Goal: Task Accomplishment & Management: Manage account settings

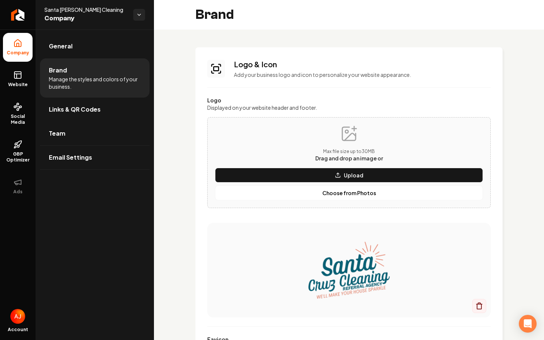
scroll to position [120, 0]
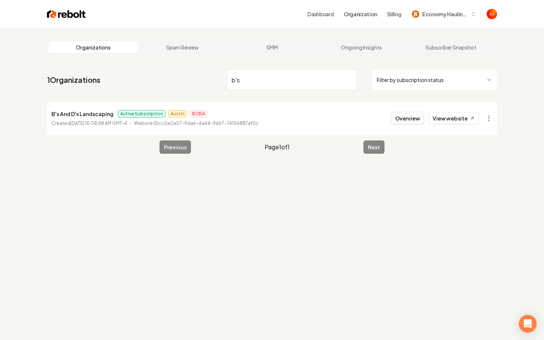
type input "b's"
click at [398, 122] on button "Overview" at bounding box center [407, 118] width 33 height 13
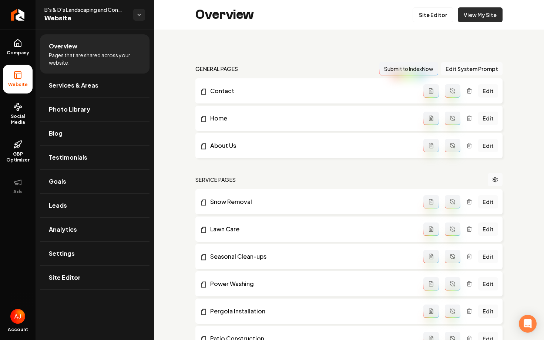
click at [476, 13] on link "View My Site" at bounding box center [480, 14] width 45 height 15
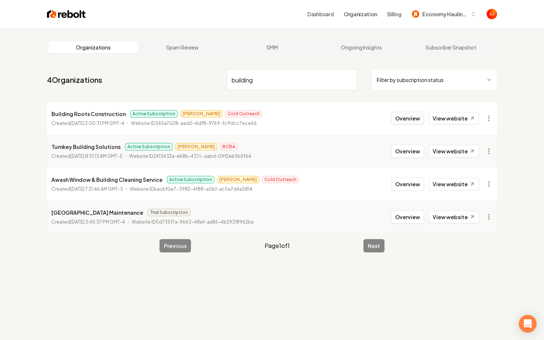
type input "building"
click at [399, 122] on button "Overview" at bounding box center [407, 118] width 33 height 13
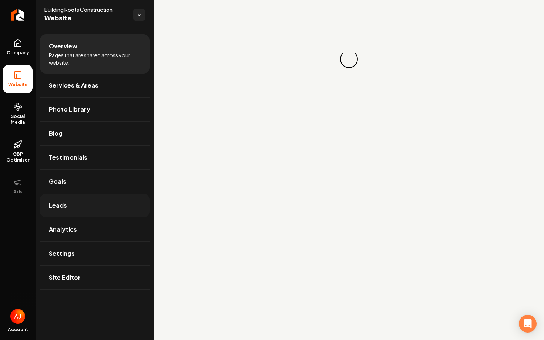
click at [77, 207] on link "Leads" at bounding box center [94, 206] width 109 height 24
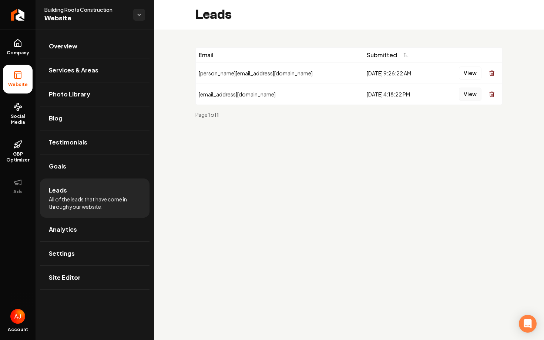
click at [467, 97] on button "View" at bounding box center [470, 94] width 23 height 13
click at [469, 72] on button "View" at bounding box center [470, 73] width 23 height 13
click at [15, 46] on icon at bounding box center [17, 43] width 9 height 9
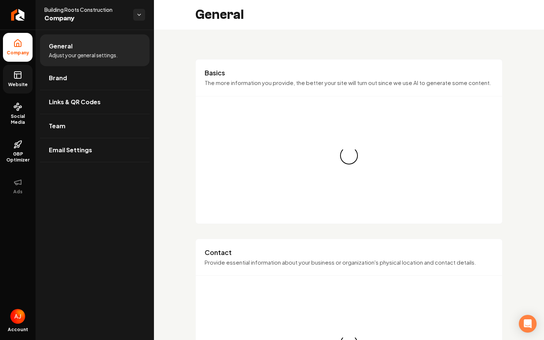
click at [10, 77] on link "Website" at bounding box center [18, 79] width 30 height 29
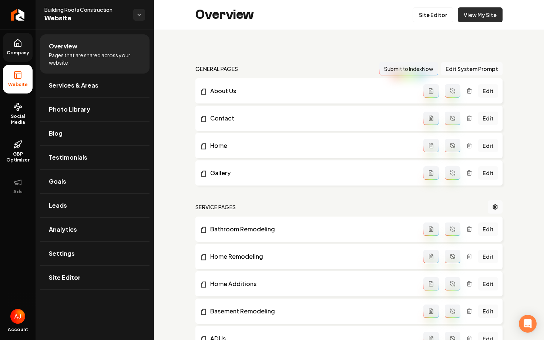
click at [468, 19] on link "View My Site" at bounding box center [480, 14] width 45 height 15
click at [68, 206] on link "Leads" at bounding box center [94, 206] width 109 height 24
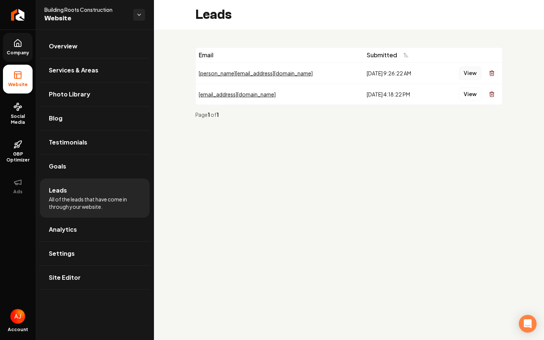
click at [470, 74] on button "View" at bounding box center [470, 73] width 23 height 13
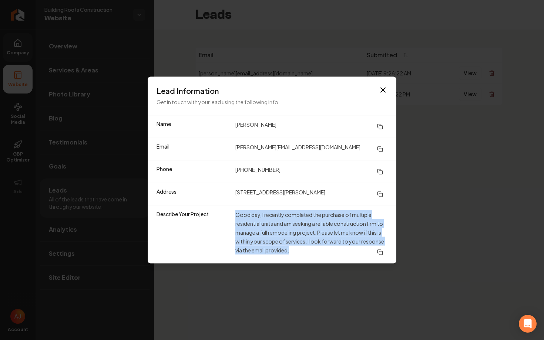
drag, startPoint x: 233, startPoint y: 219, endPoint x: 290, endPoint y: 257, distance: 69.6
click at [290, 257] on div "Describe Your Project Good day, I recently completed the purchase of multiple r…" at bounding box center [272, 235] width 249 height 58
copy dd "Good day, I recently completed the purchase of multiple residential units and a…"
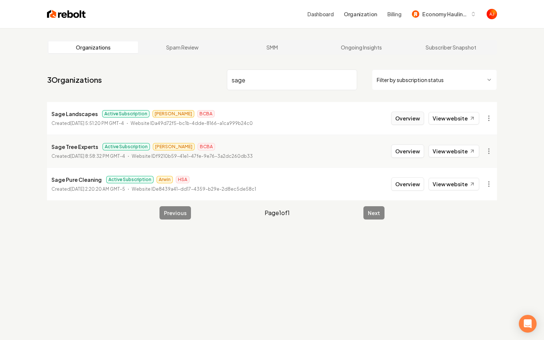
type input "sage"
click at [401, 119] on button "Overview" at bounding box center [407, 118] width 33 height 13
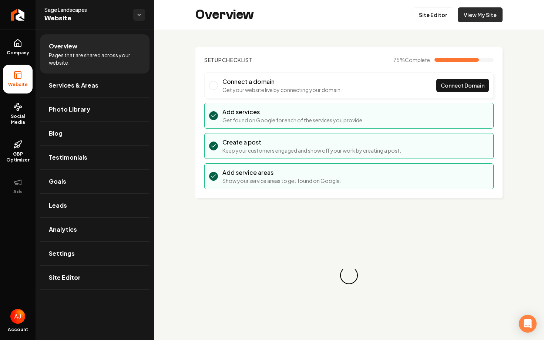
click at [465, 22] on link "View My Site" at bounding box center [480, 14] width 45 height 15
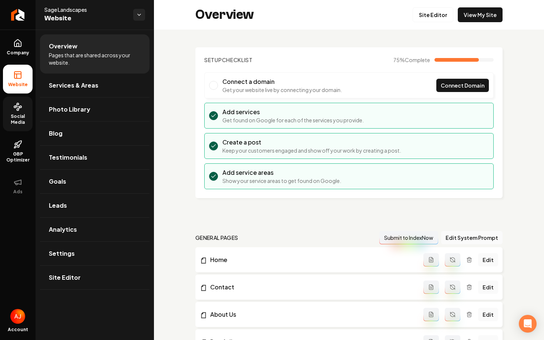
click at [19, 116] on span "Social Media" at bounding box center [18, 120] width 30 height 12
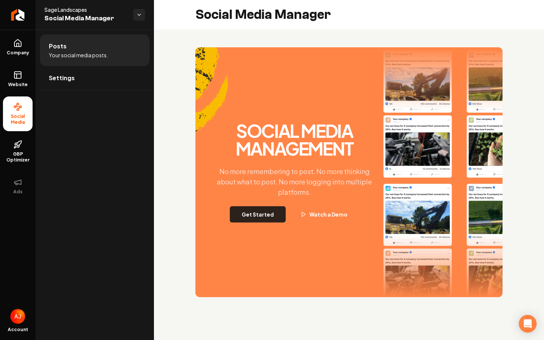
click at [251, 219] on button "Get Started" at bounding box center [258, 214] width 56 height 16
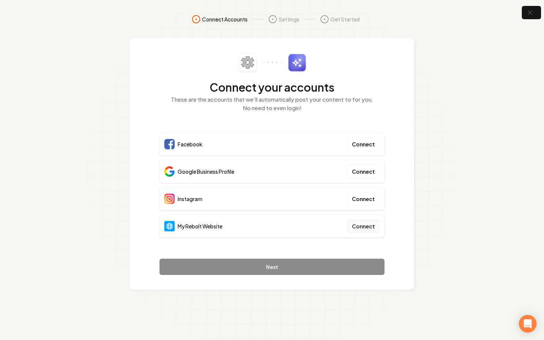
click at [375, 220] on button "Connect" at bounding box center [363, 226] width 33 height 13
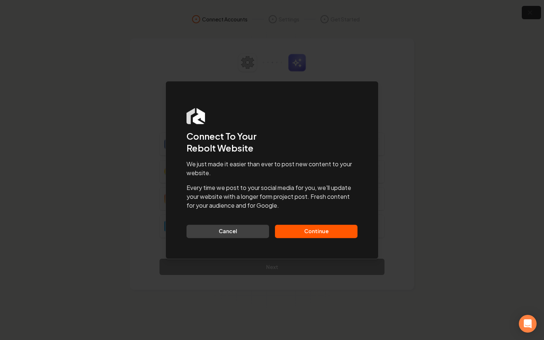
click at [294, 234] on button "Continue" at bounding box center [316, 231] width 82 height 13
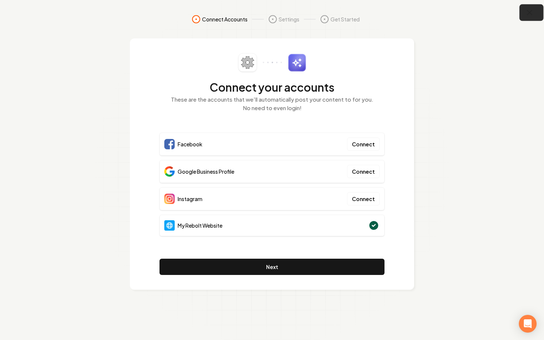
click at [524, 14] on button "button" at bounding box center [531, 12] width 24 height 17
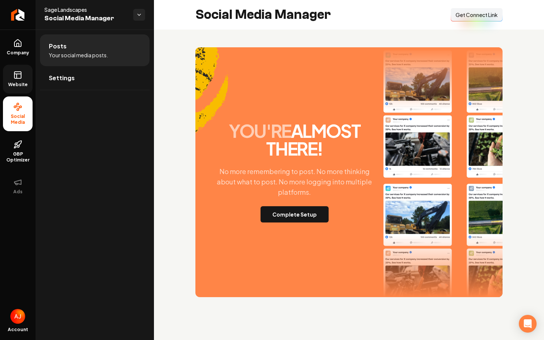
click at [27, 71] on link "Website" at bounding box center [18, 79] width 30 height 29
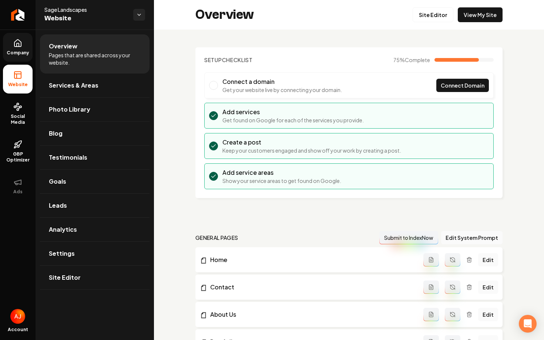
click at [24, 47] on link "Company" at bounding box center [18, 47] width 30 height 29
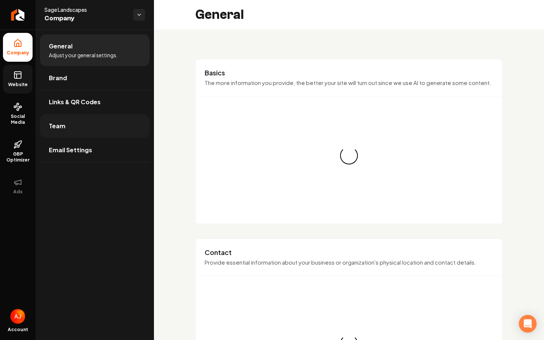
click at [90, 125] on link "Team" at bounding box center [94, 126] width 109 height 24
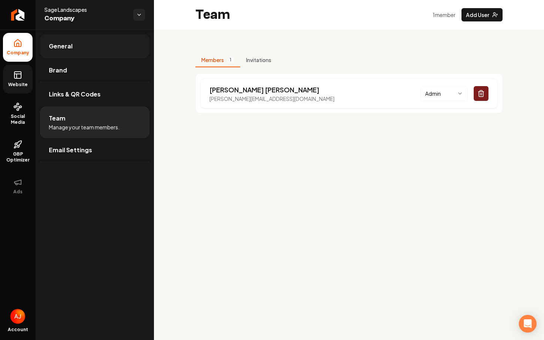
click at [80, 53] on link "General" at bounding box center [94, 46] width 109 height 24
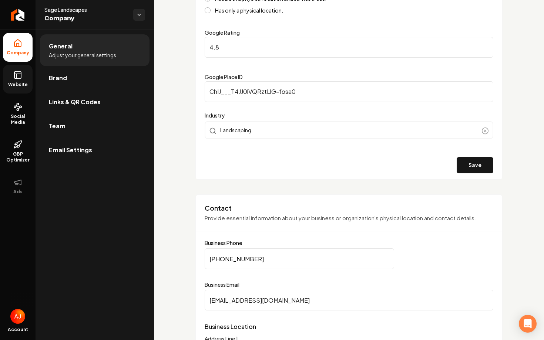
scroll to position [191, 0]
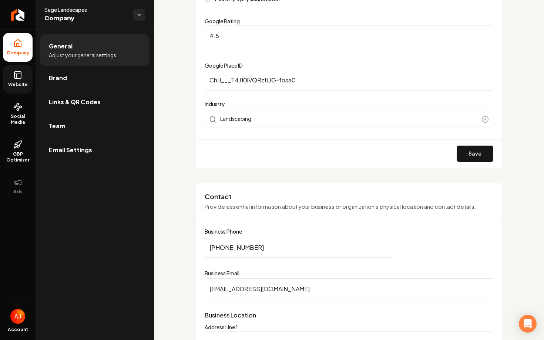
drag, startPoint x: 298, startPoint y: 288, endPoint x: 200, endPoint y: 288, distance: 98.0
click at [18, 121] on span "Social Media" at bounding box center [18, 120] width 30 height 12
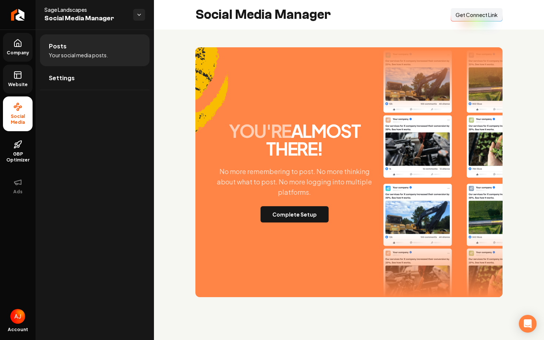
click at [458, 21] on div "Social Media Manager Connect Link Get Connect Link" at bounding box center [349, 15] width 390 height 30
click at [458, 21] on button "Connect Link Get Connect Link" at bounding box center [477, 14] width 52 height 13
click at [284, 219] on button "Complete Setup" at bounding box center [294, 214] width 68 height 16
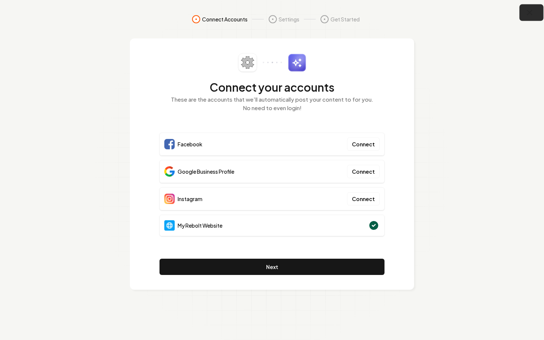
click at [533, 16] on icon "button" at bounding box center [529, 12] width 9 height 9
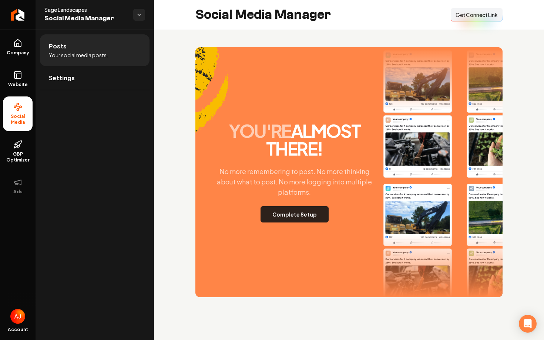
click at [290, 214] on button "Complete Setup" at bounding box center [294, 214] width 68 height 16
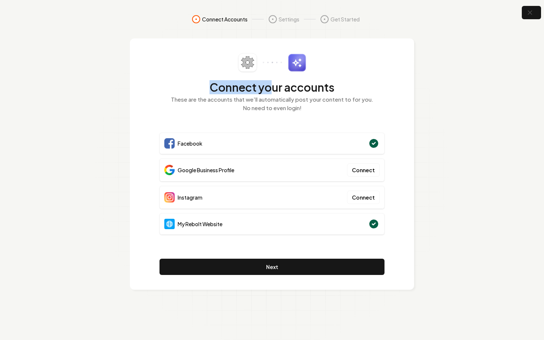
drag, startPoint x: 199, startPoint y: 87, endPoint x: 270, endPoint y: 88, distance: 71.4
click at [270, 88] on h2 "Connect your accounts" at bounding box center [271, 87] width 225 height 13
click at [311, 109] on p "These are the accounts that we'll automatically post your content to for you. N…" at bounding box center [271, 103] width 225 height 17
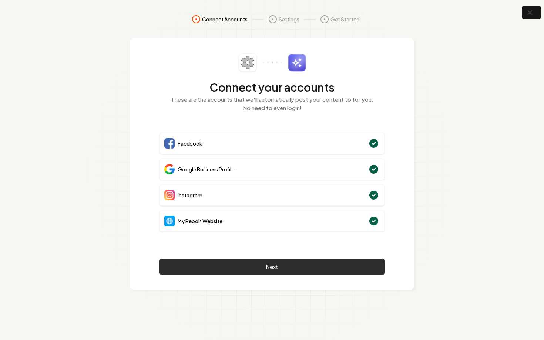
click at [339, 270] on button "Next" at bounding box center [271, 267] width 225 height 16
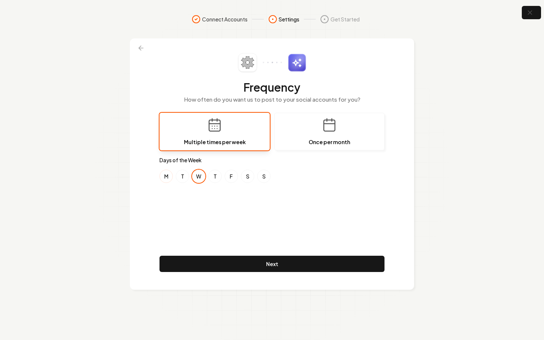
click at [170, 176] on button "M" at bounding box center [165, 176] width 13 height 13
click at [163, 178] on button "M" at bounding box center [165, 176] width 13 height 13
click at [527, 15] on icon "button" at bounding box center [529, 12] width 5 height 5
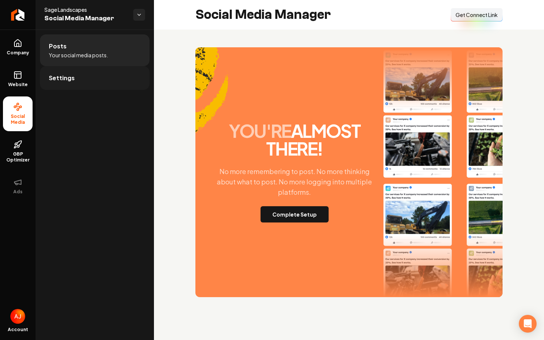
click at [92, 71] on link "Settings" at bounding box center [94, 78] width 109 height 24
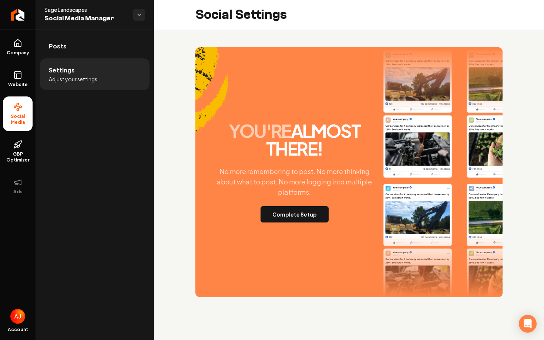
click at [291, 224] on div "you're almost there! No more remembering to post. No more thinking about what t…" at bounding box center [348, 172] width 307 height 250
click at [292, 217] on button "Complete Setup" at bounding box center [294, 214] width 68 height 16
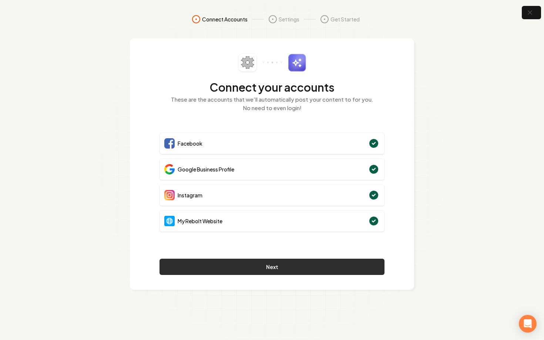
click at [297, 268] on button "Next" at bounding box center [271, 267] width 225 height 16
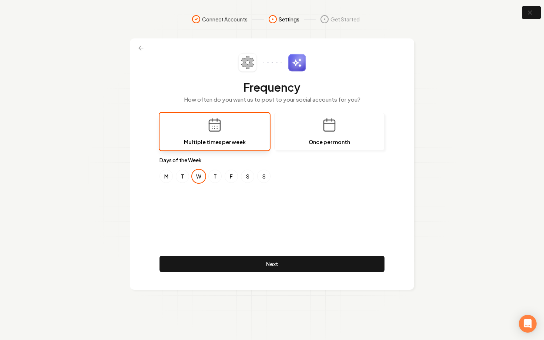
click at [297, 268] on button "Next" at bounding box center [271, 264] width 225 height 16
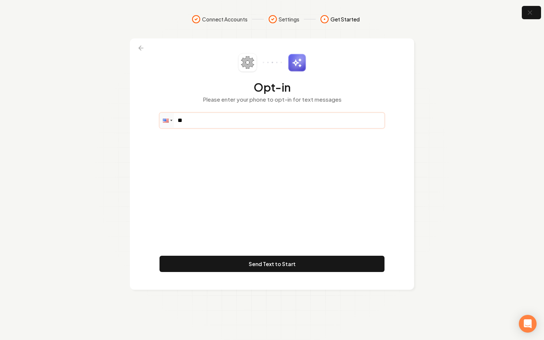
click at [203, 121] on input "**" at bounding box center [272, 120] width 224 height 15
click at [530, 13] on icon "button" at bounding box center [529, 12] width 9 height 9
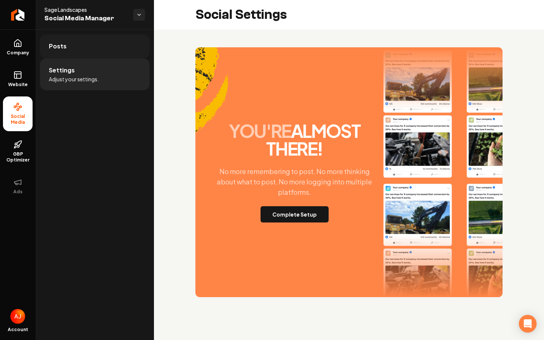
click at [64, 49] on span "Posts" at bounding box center [58, 46] width 18 height 9
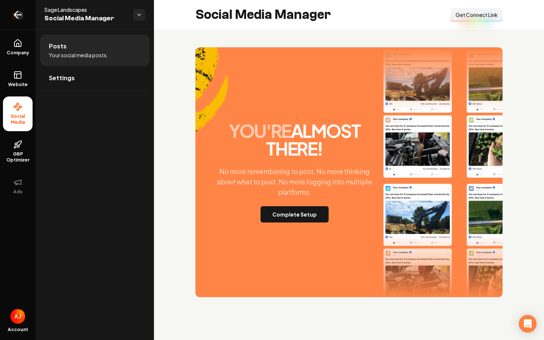
click at [17, 15] on icon "Return to dashboard" at bounding box center [18, 15] width 12 height 12
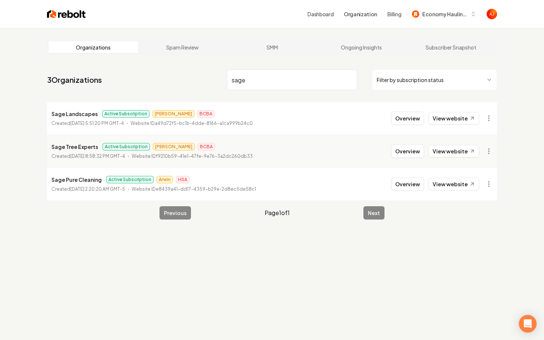
type input "sage"
click at [408, 121] on button "Overview" at bounding box center [407, 118] width 33 height 13
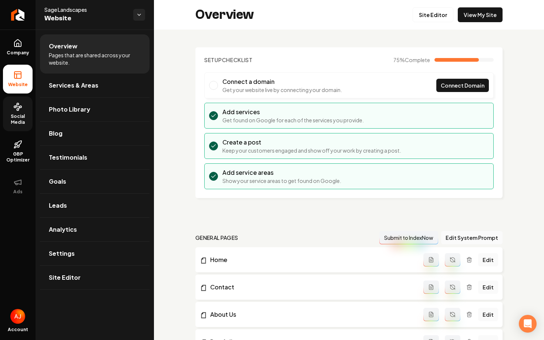
click at [13, 110] on icon at bounding box center [17, 106] width 9 height 9
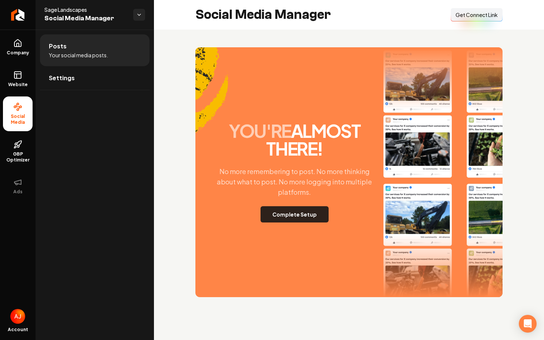
click at [300, 209] on button "Complete Setup" at bounding box center [294, 214] width 68 height 16
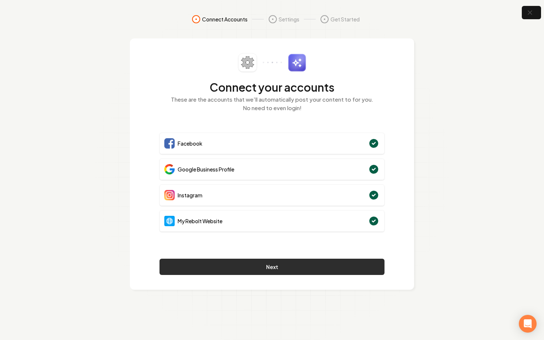
click at [279, 268] on button "Next" at bounding box center [271, 267] width 225 height 16
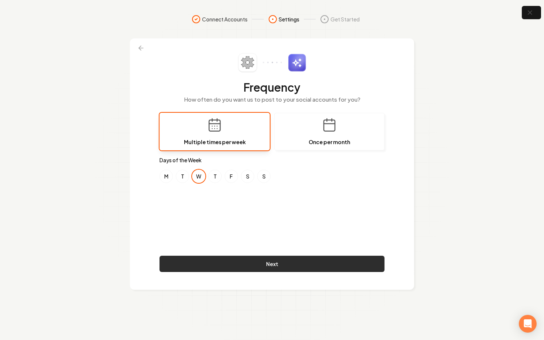
click at [277, 263] on button "Next" at bounding box center [271, 264] width 225 height 16
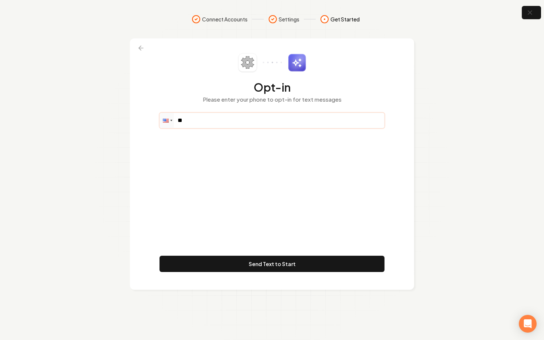
click at [218, 115] on input "**" at bounding box center [272, 120] width 224 height 15
paste input "**********"
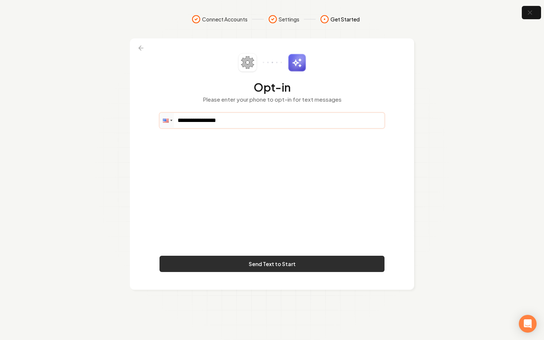
type input "**********"
click at [310, 264] on button "Send Text to Start" at bounding box center [271, 264] width 225 height 16
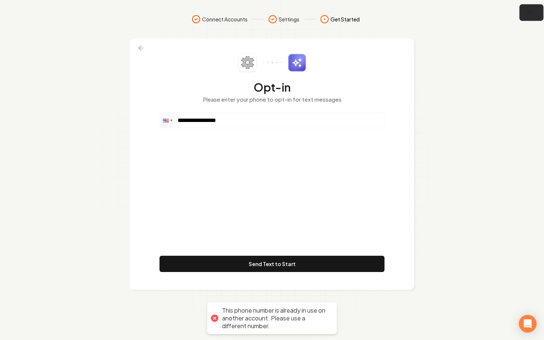
click at [532, 14] on icon "button" at bounding box center [529, 12] width 9 height 9
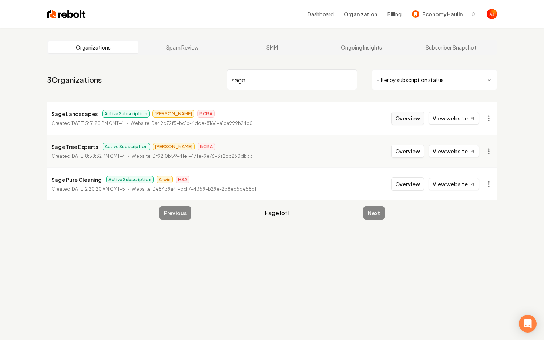
type input "sage"
click at [402, 120] on button "Overview" at bounding box center [407, 118] width 33 height 13
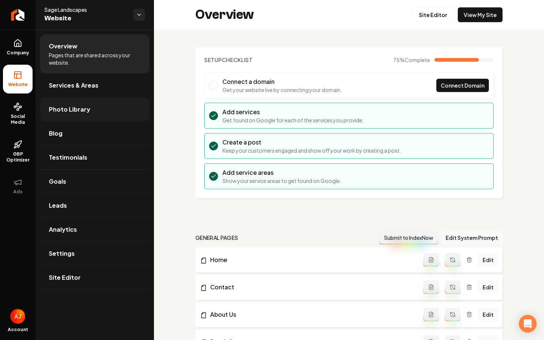
click at [74, 116] on link "Photo Library" at bounding box center [94, 110] width 109 height 24
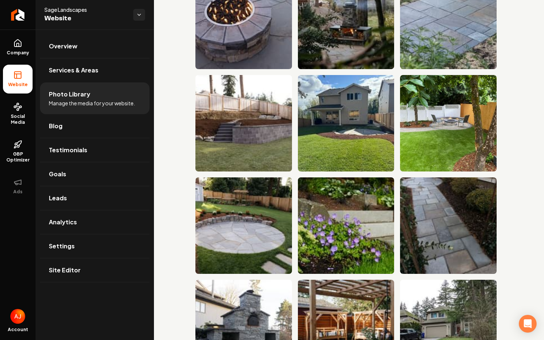
scroll to position [5193, 0]
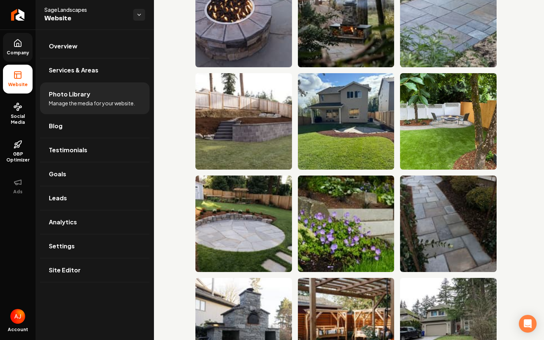
click at [24, 50] on span "Company" at bounding box center [18, 53] width 28 height 6
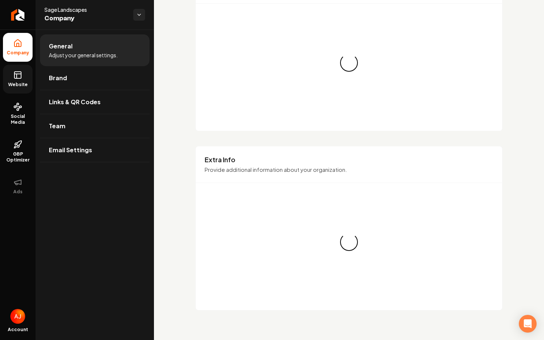
click at [16, 80] on link "Website" at bounding box center [18, 79] width 30 height 29
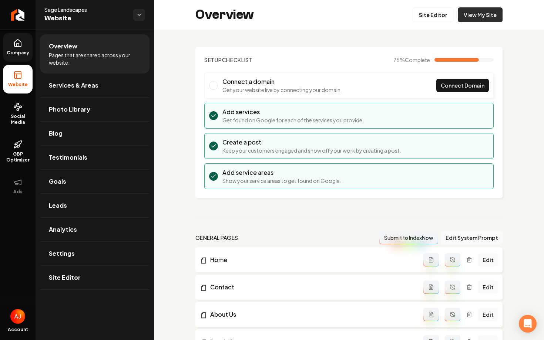
click at [483, 18] on link "View My Site" at bounding box center [480, 14] width 45 height 15
click at [436, 14] on link "Site Editor" at bounding box center [432, 14] width 41 height 15
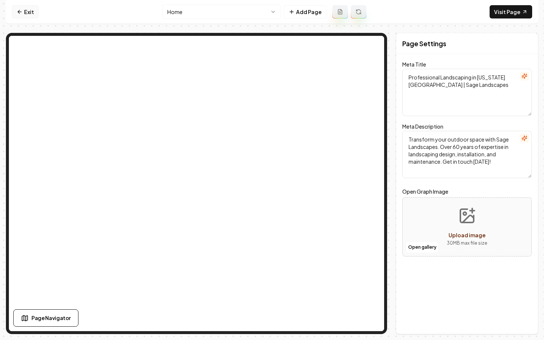
click at [18, 17] on link "Exit" at bounding box center [25, 11] width 27 height 13
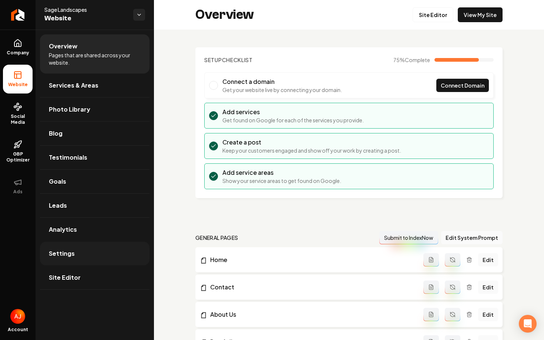
click at [80, 246] on link "Settings" at bounding box center [94, 254] width 109 height 24
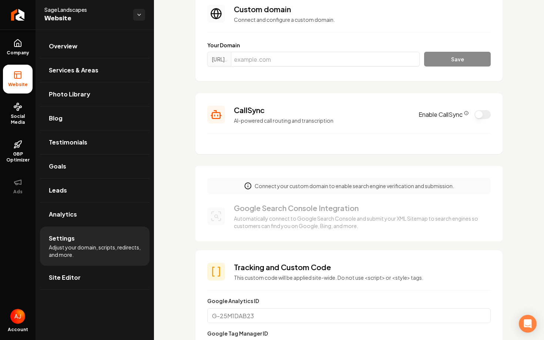
scroll to position [64, 0]
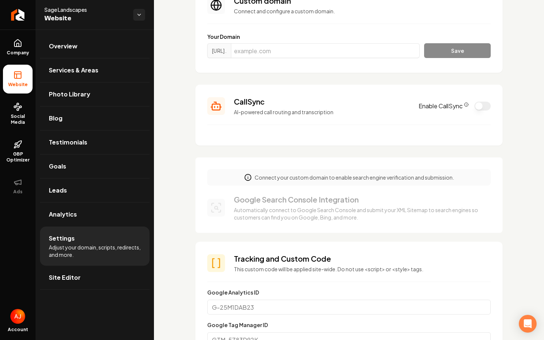
click at [476, 106] on button "Enable CallSync" at bounding box center [482, 106] width 16 height 9
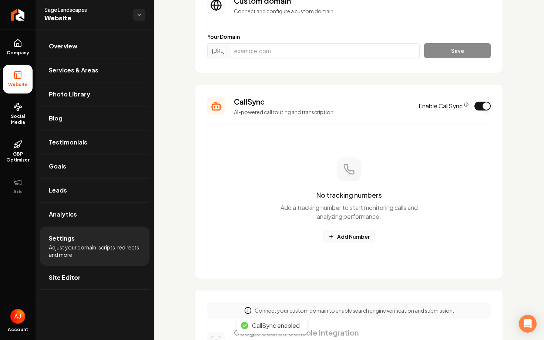
click at [336, 235] on button "Add Number" at bounding box center [348, 236] width 51 height 13
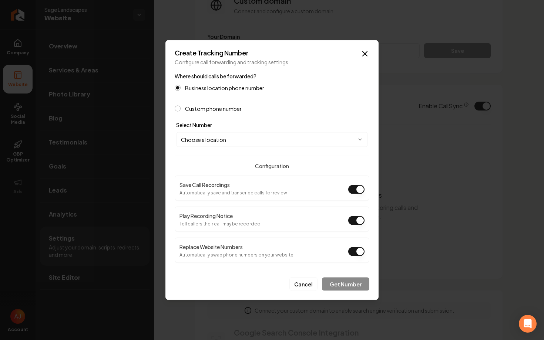
click at [245, 141] on body "Company Website Social Media GBP Optimizer Ads Account Sage Landscapes Website …" at bounding box center [272, 170] width 544 height 340
select select "**********"
click at [335, 283] on button "Get Number" at bounding box center [345, 284] width 47 height 13
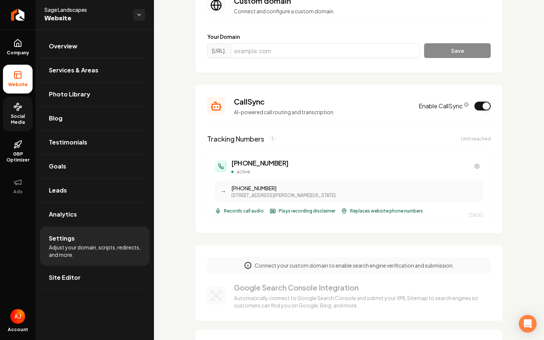
click at [24, 115] on span "Social Media" at bounding box center [18, 120] width 30 height 12
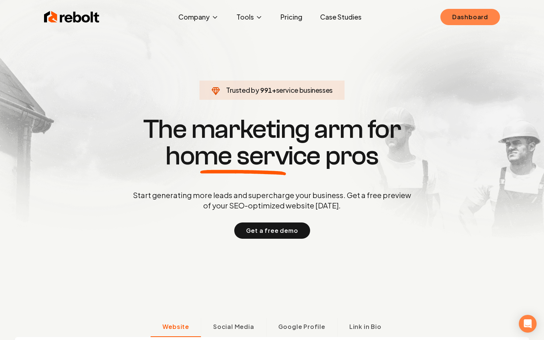
click at [478, 17] on link "Dashboard" at bounding box center [470, 17] width 60 height 16
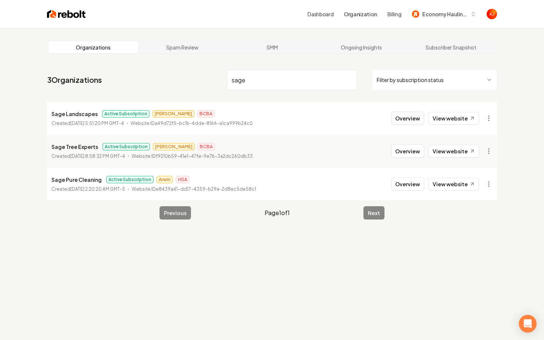
type input "sage"
click at [412, 120] on button "Overview" at bounding box center [407, 118] width 33 height 13
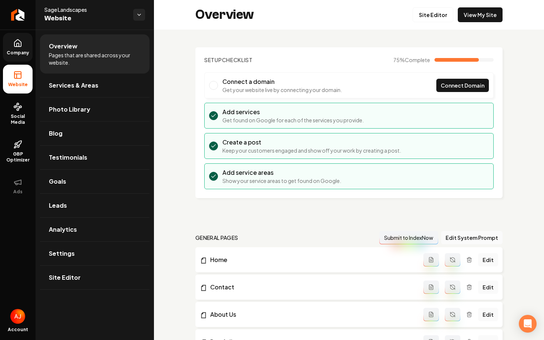
click at [13, 46] on link "Company" at bounding box center [18, 47] width 30 height 29
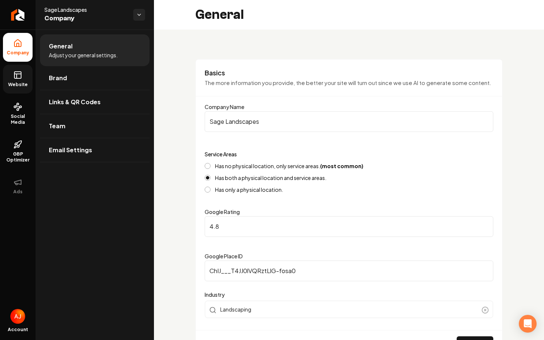
click at [14, 71] on icon at bounding box center [17, 75] width 9 height 9
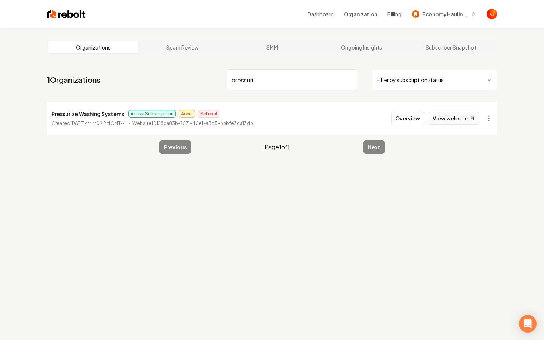
type input "pressuri"
click at [442, 120] on link "View website" at bounding box center [453, 118] width 51 height 13
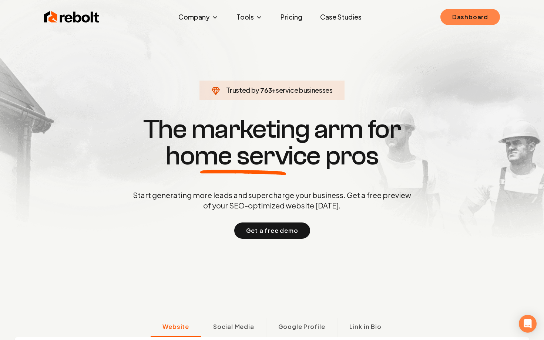
click at [466, 15] on link "Dashboard" at bounding box center [470, 17] width 60 height 16
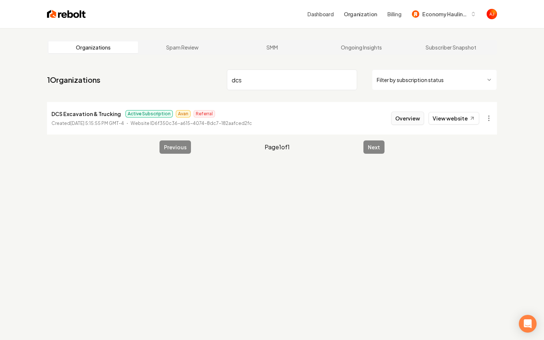
type input "dcs"
click at [400, 119] on button "Overview" at bounding box center [407, 118] width 33 height 13
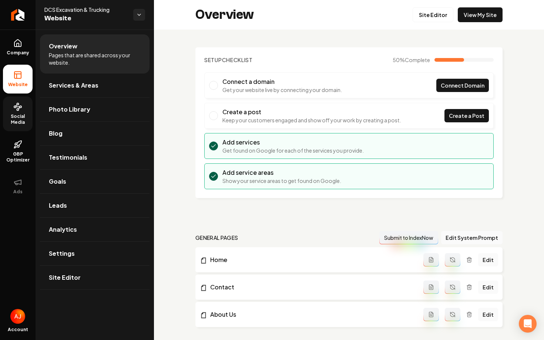
click at [17, 109] on circle at bounding box center [18, 110] width 2 height 2
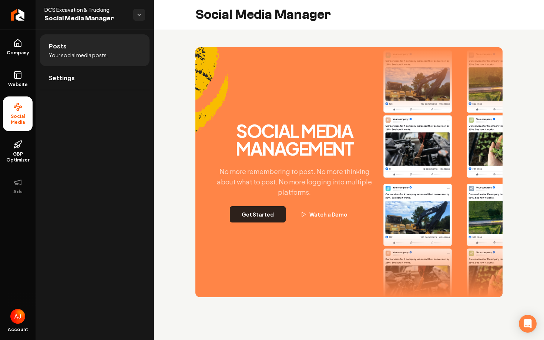
click at [258, 213] on button "Get Started" at bounding box center [258, 214] width 56 height 16
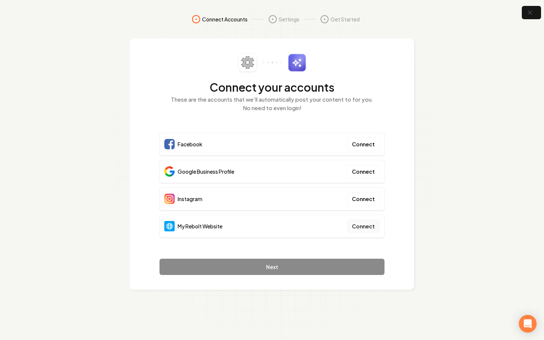
click at [369, 232] on button "Connect" at bounding box center [363, 226] width 33 height 13
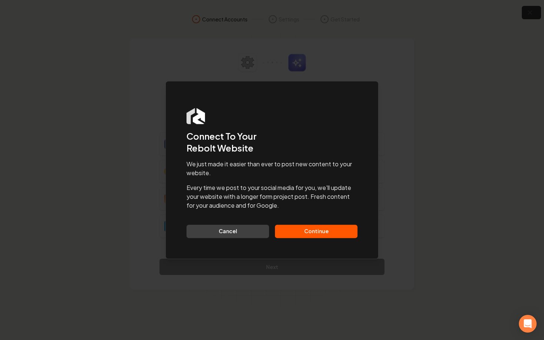
click at [333, 233] on button "Continue" at bounding box center [316, 231] width 82 height 13
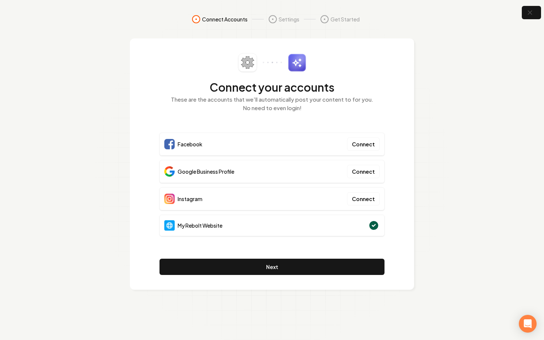
click at [523, 19] on section "Connect Accounts Settings Get Started Connect your accounts These are the accou…" at bounding box center [272, 170] width 544 height 340
click at [525, 17] on icon "button" at bounding box center [529, 12] width 9 height 9
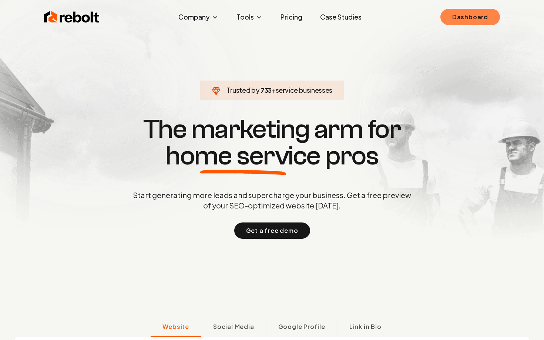
click at [461, 20] on link "Dashboard" at bounding box center [470, 17] width 60 height 16
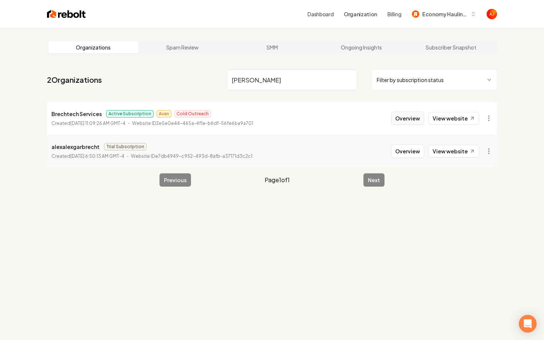
type input "brech"
click at [399, 121] on button "Overview" at bounding box center [407, 118] width 33 height 13
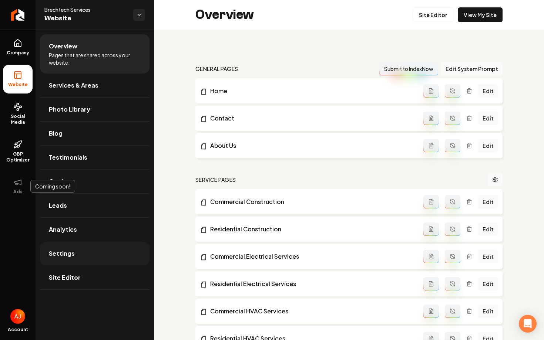
click at [66, 251] on span "Settings" at bounding box center [62, 253] width 26 height 9
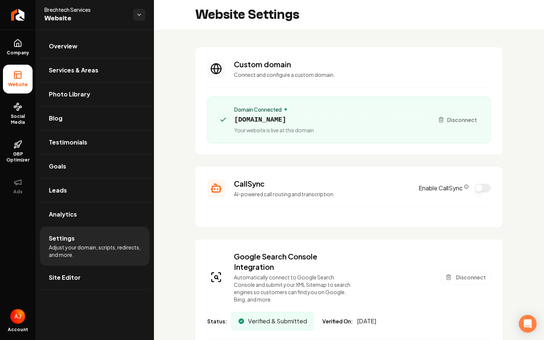
scroll to position [58, 0]
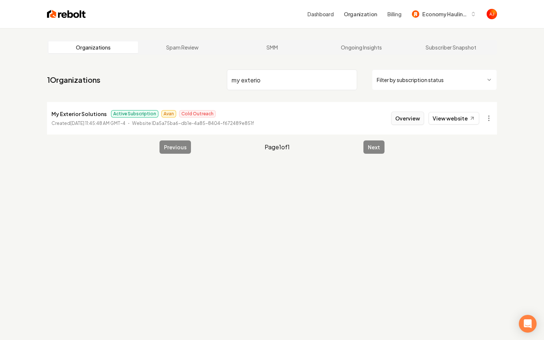
type input "my exterio"
click at [412, 118] on button "Overview" at bounding box center [407, 118] width 33 height 13
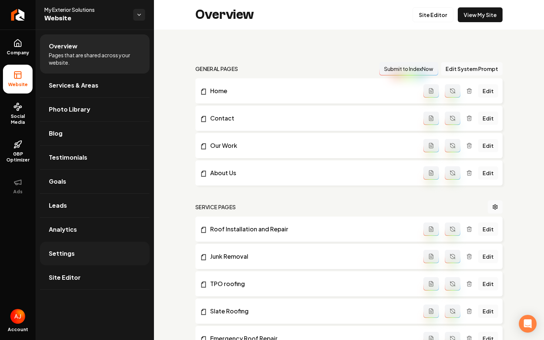
click at [110, 260] on link "Settings" at bounding box center [94, 254] width 109 height 24
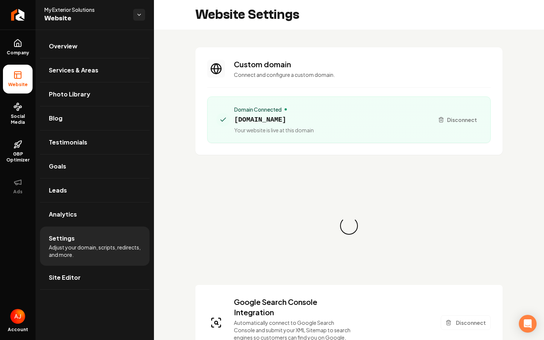
scroll to position [67, 0]
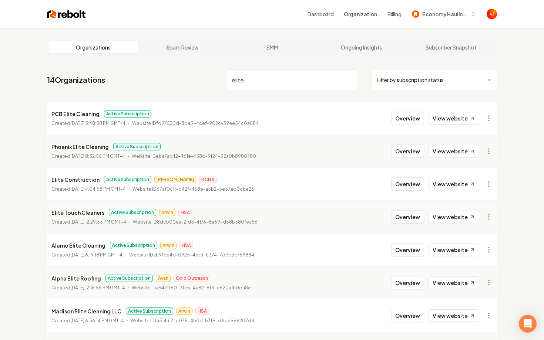
type input "elite"
click at [402, 187] on button "Overview" at bounding box center [407, 184] width 33 height 13
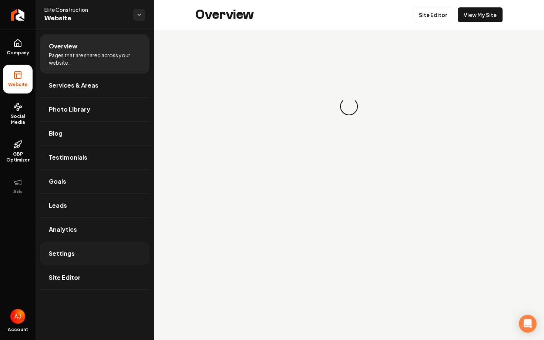
click at [112, 248] on link "Settings" at bounding box center [94, 254] width 109 height 24
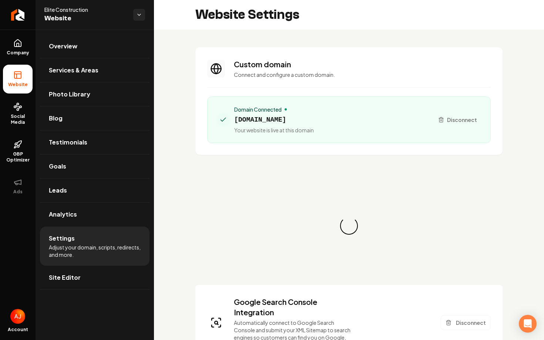
scroll to position [67, 0]
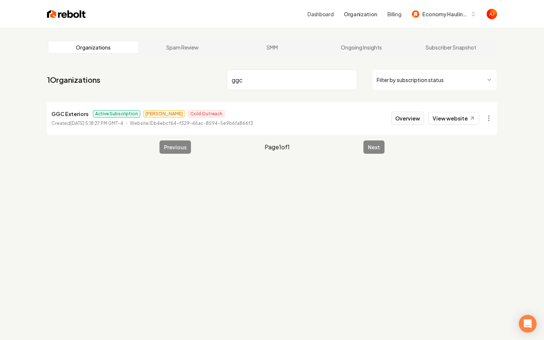
type input "ggc"
click at [399, 122] on button "Overview" at bounding box center [407, 118] width 33 height 13
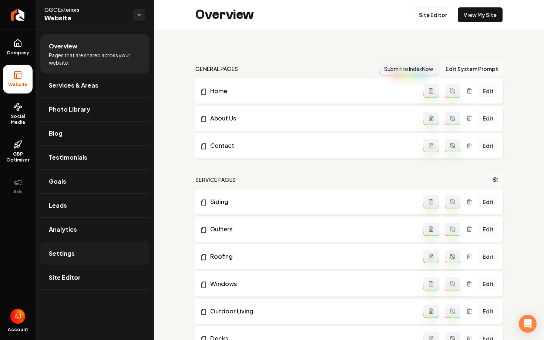
click at [89, 248] on link "Settings" at bounding box center [94, 254] width 109 height 24
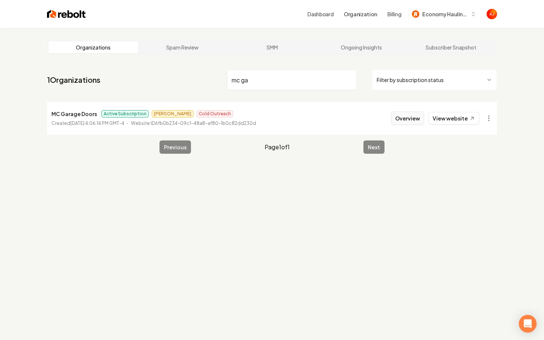
type input "mc ga"
click at [403, 118] on button "Overview" at bounding box center [407, 118] width 33 height 13
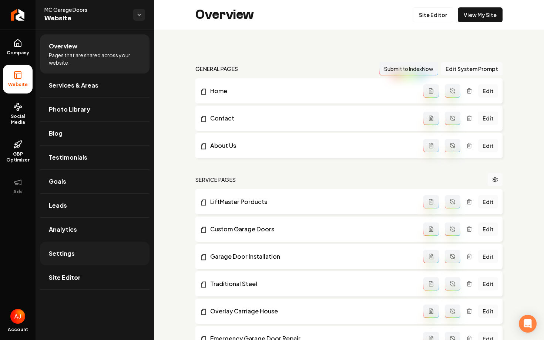
click at [102, 251] on link "Settings" at bounding box center [94, 254] width 109 height 24
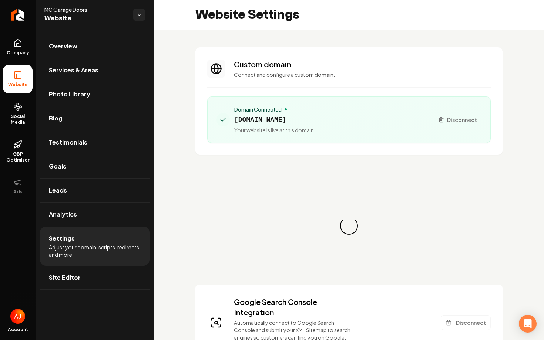
scroll to position [47, 0]
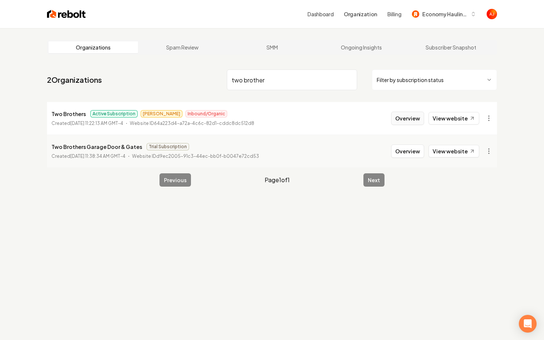
type input "two brother"
click at [404, 120] on button "Overview" at bounding box center [407, 118] width 33 height 13
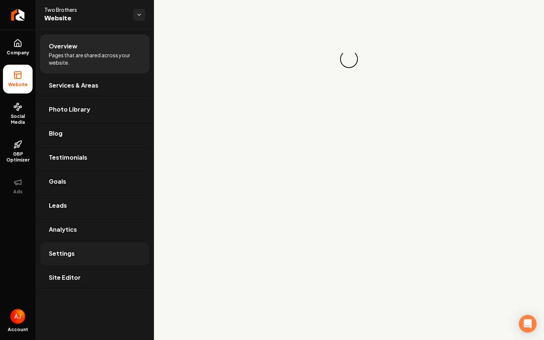
click at [117, 257] on link "Settings" at bounding box center [94, 254] width 109 height 24
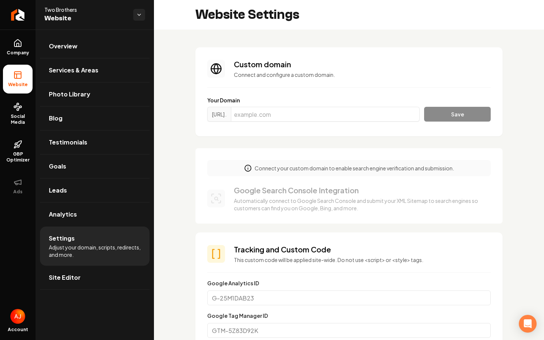
scroll to position [67, 0]
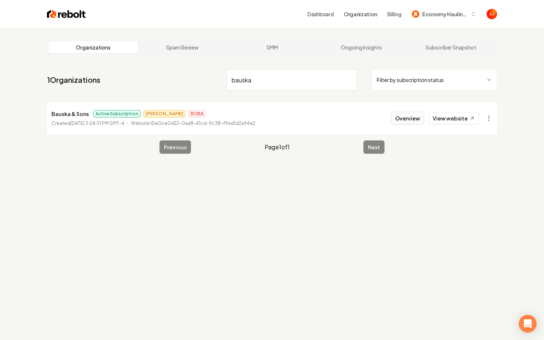
type input "bauska"
click at [401, 121] on button "Overview" at bounding box center [407, 118] width 33 height 13
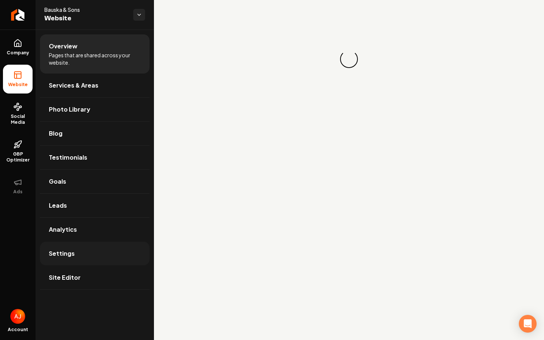
click at [80, 254] on link "Settings" at bounding box center [94, 254] width 109 height 24
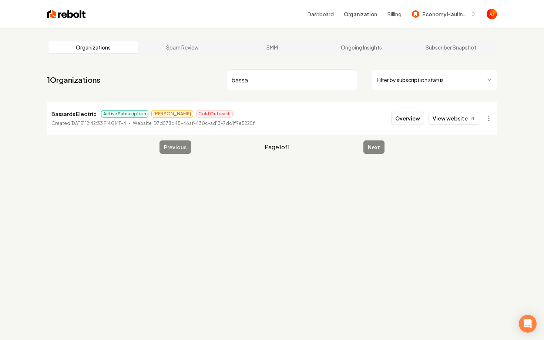
type input "bassa"
click at [411, 121] on button "Overview" at bounding box center [407, 118] width 33 height 13
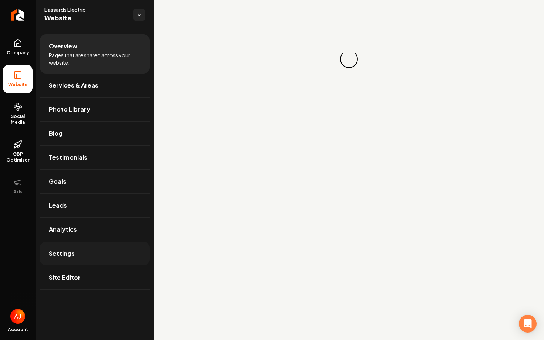
click at [99, 264] on link "Settings" at bounding box center [94, 254] width 109 height 24
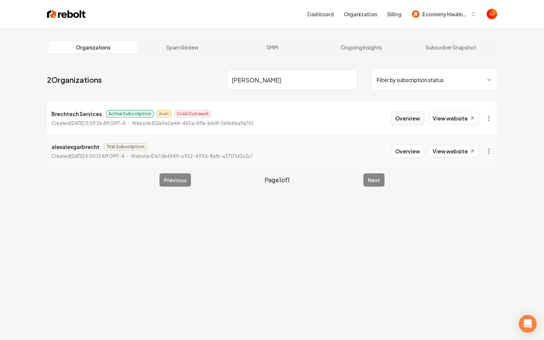
type input "brech"
click at [416, 119] on button "Overview" at bounding box center [407, 118] width 33 height 13
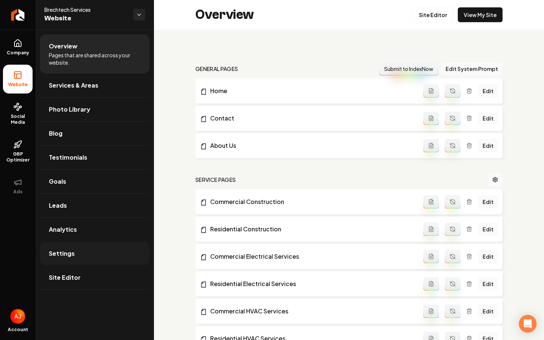
click at [69, 250] on span "Settings" at bounding box center [62, 253] width 26 height 9
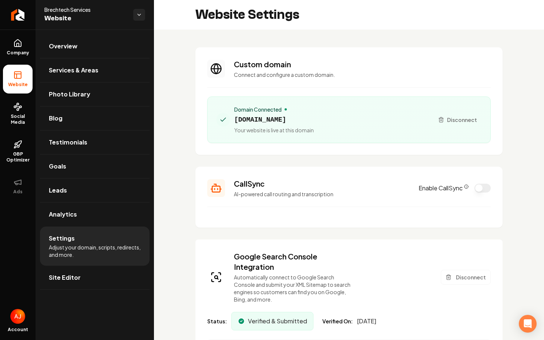
click at [478, 189] on button "Enable CallSync" at bounding box center [482, 188] width 16 height 9
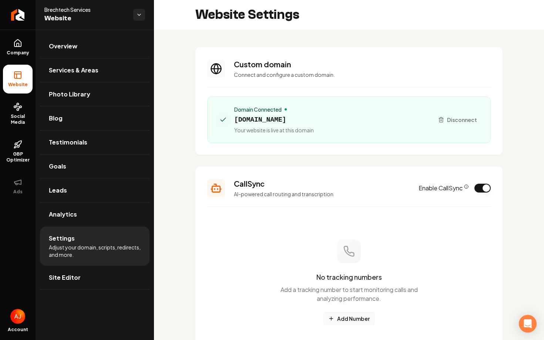
click at [355, 320] on button "Add Number" at bounding box center [348, 318] width 51 height 13
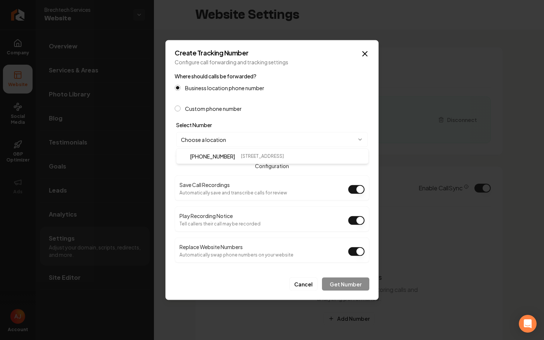
click at [288, 141] on body "Company Website Social Media GBP Optimizer Ads Account Brechtech Services Websi…" at bounding box center [272, 170] width 544 height 340
select select "**********"
click at [340, 284] on button "Get Number" at bounding box center [345, 284] width 47 height 13
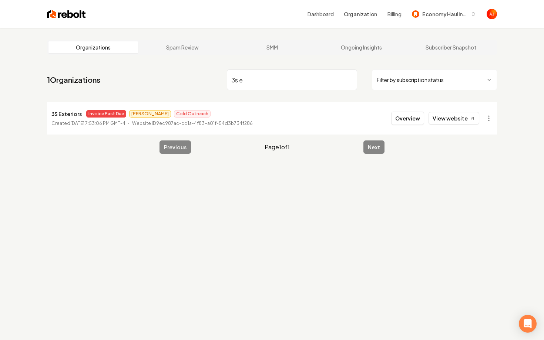
click at [459, 126] on li "3S Exteriors Invoice Past Due Andrew Cold Outreach Created June 12, 2025, 7:53:…" at bounding box center [272, 118] width 450 height 33
click at [455, 118] on link "View website" at bounding box center [453, 118] width 51 height 13
click at [442, 124] on link "View website" at bounding box center [453, 118] width 51 height 13
drag, startPoint x: 223, startPoint y: 83, endPoint x: 202, endPoint y: 83, distance: 21.5
click at [202, 83] on nav "1 Organizations 3s e Filter by subscription status" at bounding box center [272, 83] width 450 height 33
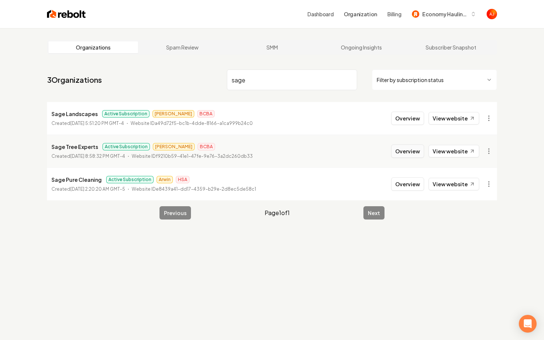
type input "sage"
click at [406, 153] on button "Overview" at bounding box center [407, 151] width 33 height 13
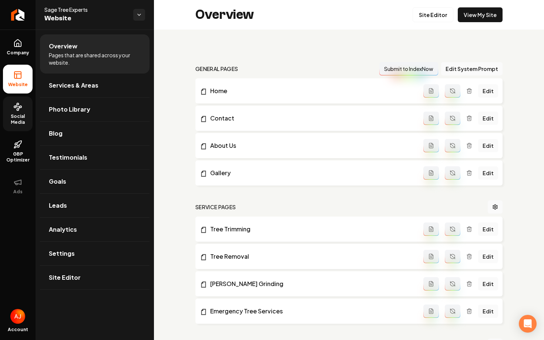
click at [28, 122] on span "Social Media" at bounding box center [18, 120] width 30 height 12
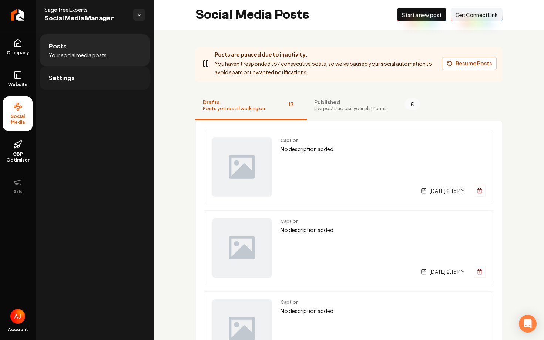
click at [91, 82] on link "Settings" at bounding box center [94, 78] width 109 height 24
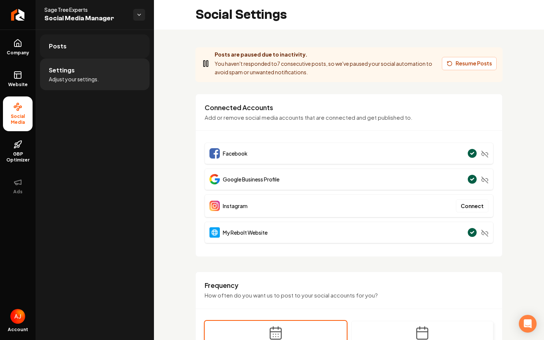
click at [99, 55] on link "Posts" at bounding box center [94, 46] width 109 height 24
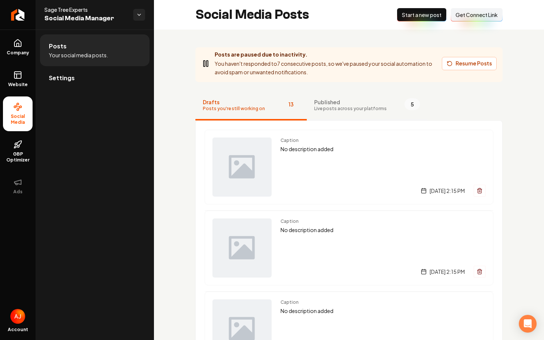
click at [330, 97] on button "Published Live posts across your platforms 5" at bounding box center [367, 106] width 121 height 30
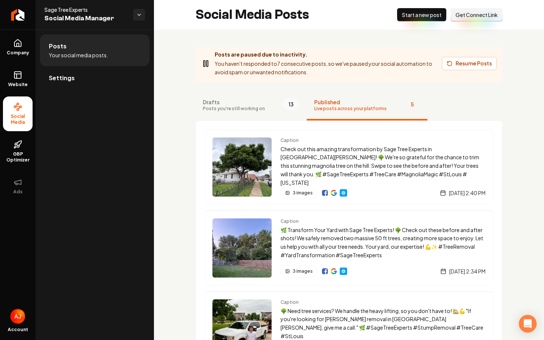
click at [254, 102] on span "Drafts" at bounding box center [234, 101] width 62 height 7
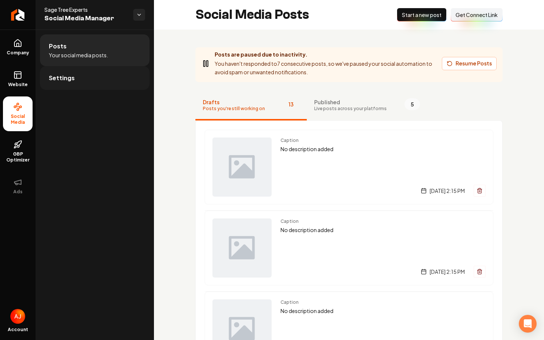
click at [90, 78] on link "Settings" at bounding box center [94, 78] width 109 height 24
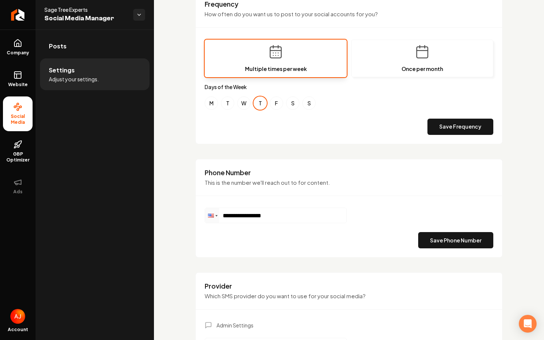
scroll to position [358, 0]
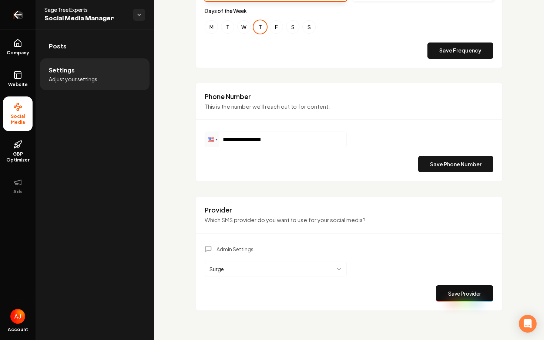
click at [14, 14] on icon "Return to dashboard" at bounding box center [15, 14] width 3 height 7
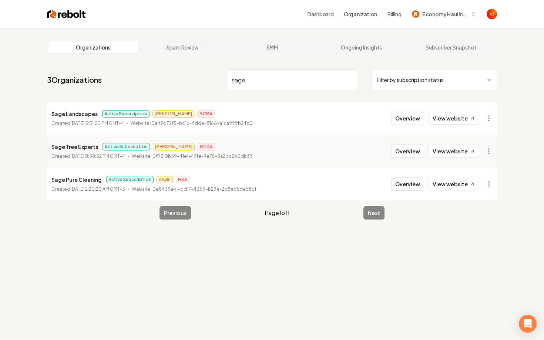
type input "sage"
click at [400, 189] on button "Overview" at bounding box center [407, 184] width 33 height 13
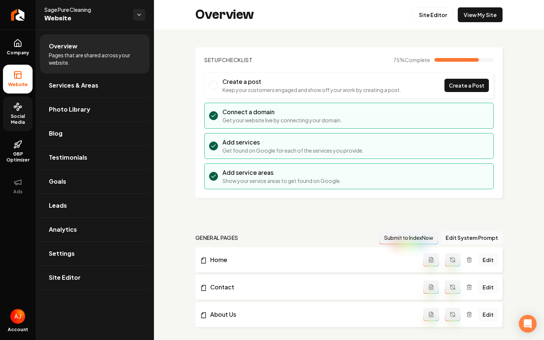
click at [18, 112] on link "Social Media" at bounding box center [18, 114] width 30 height 35
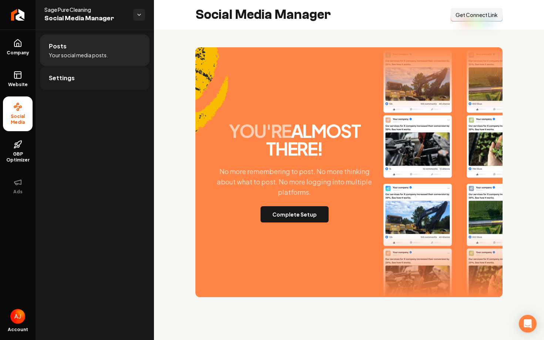
click at [111, 79] on link "Settings" at bounding box center [94, 78] width 109 height 24
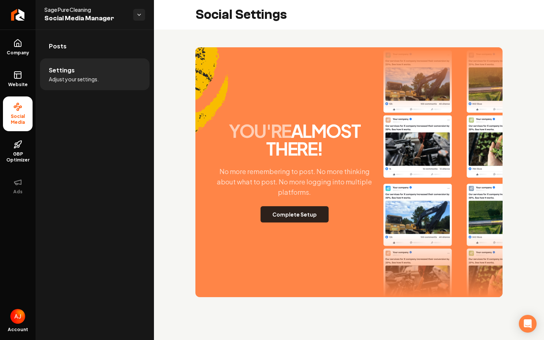
click at [263, 217] on button "Complete Setup" at bounding box center [294, 214] width 68 height 16
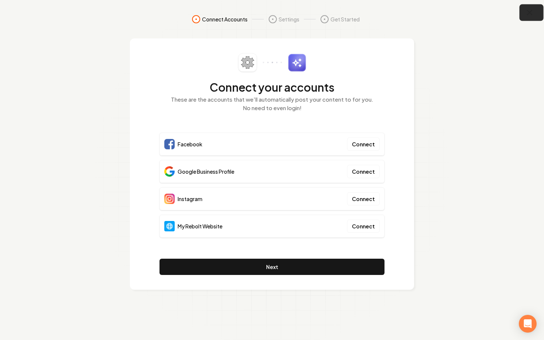
click at [524, 16] on button "button" at bounding box center [531, 12] width 24 height 17
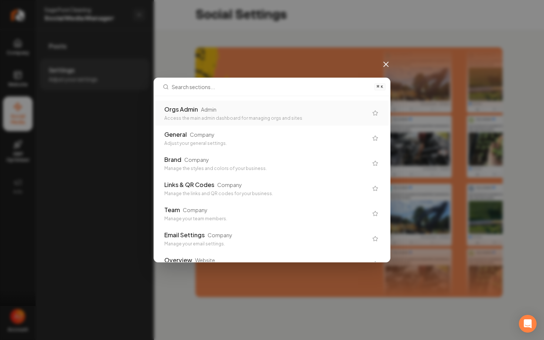
click at [169, 45] on div "⌘ K Orgs Admin Admin Access the main admin dashboard for managing orgs and site…" at bounding box center [272, 170] width 544 height 340
click at [390, 61] on icon at bounding box center [385, 64] width 9 height 9
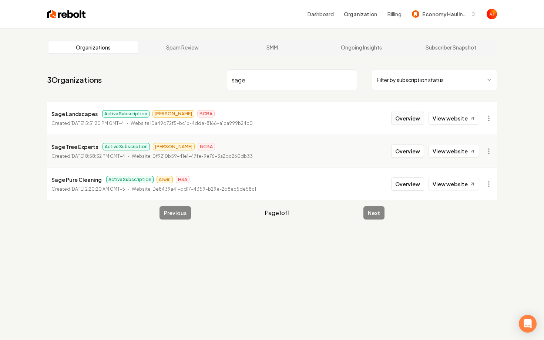
type input "sage"
click at [412, 120] on button "Overview" at bounding box center [407, 118] width 33 height 13
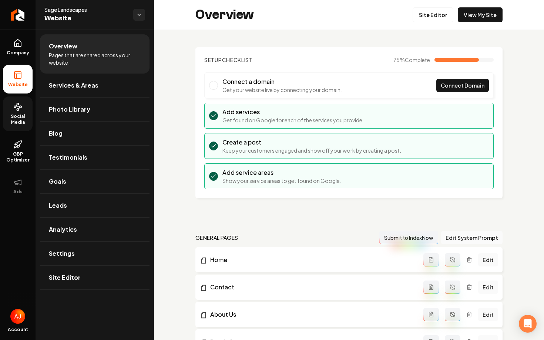
click at [13, 117] on span "Social Media" at bounding box center [18, 120] width 30 height 12
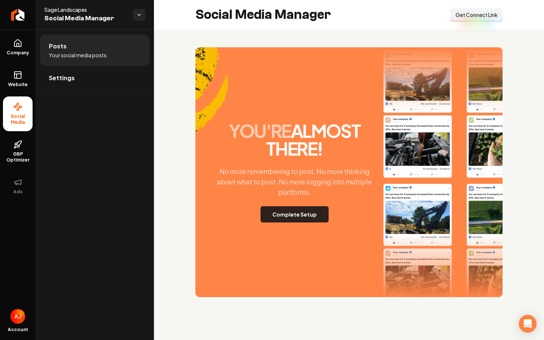
click at [312, 210] on button "Complete Setup" at bounding box center [294, 214] width 68 height 16
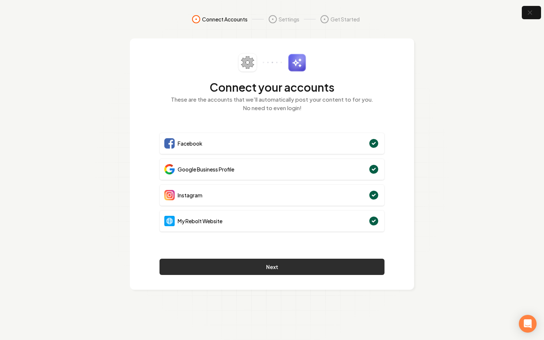
click at [333, 268] on button "Next" at bounding box center [271, 267] width 225 height 16
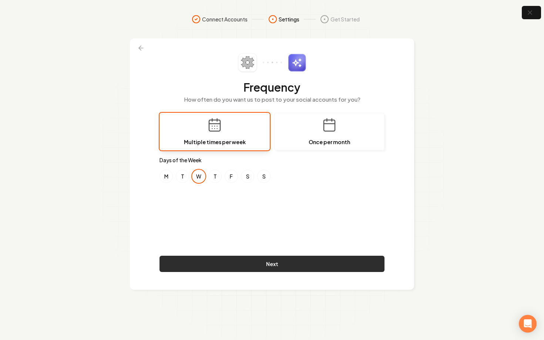
click at [270, 266] on button "Next" at bounding box center [271, 264] width 225 height 16
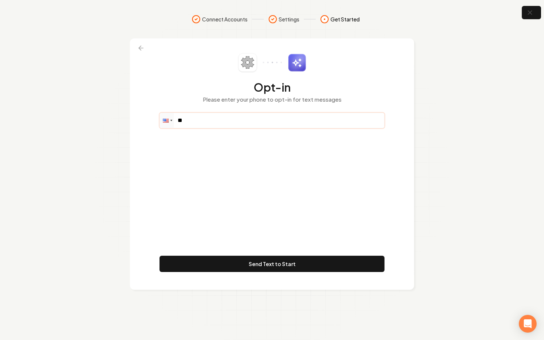
click at [263, 122] on input "**" at bounding box center [272, 120] width 224 height 15
paste input "**********"
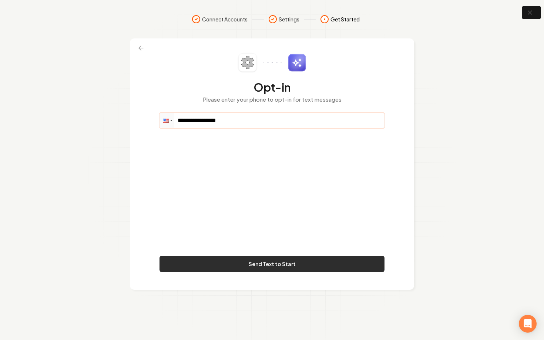
type input "**********"
click at [304, 260] on button "Send Text to Start" at bounding box center [271, 264] width 225 height 16
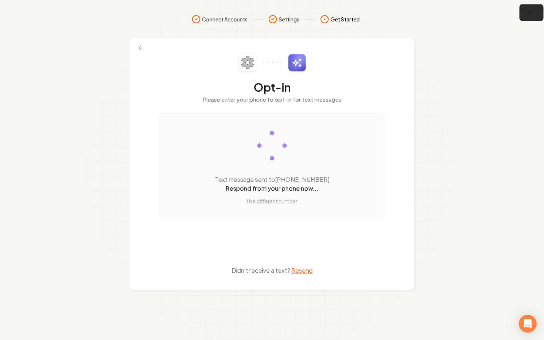
click at [525, 16] on icon "button" at bounding box center [529, 12] width 9 height 9
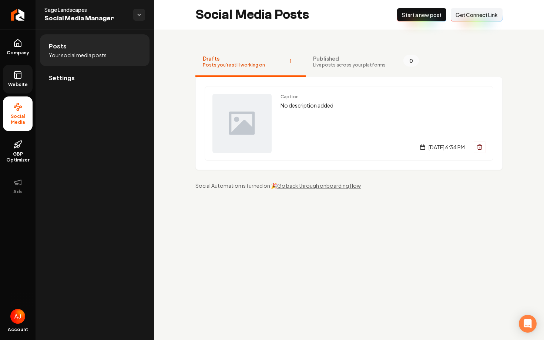
click at [25, 84] on span "Website" at bounding box center [18, 85] width 26 height 6
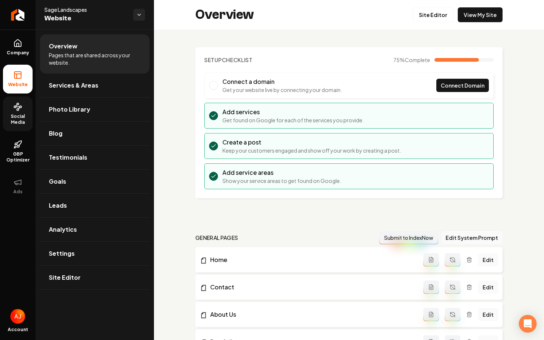
click at [17, 111] on icon at bounding box center [17, 106] width 9 height 9
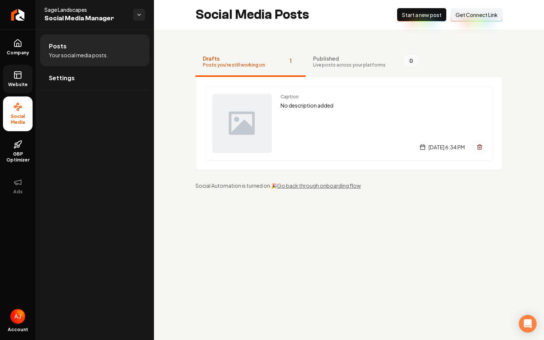
click at [17, 84] on span "Website" at bounding box center [18, 85] width 26 height 6
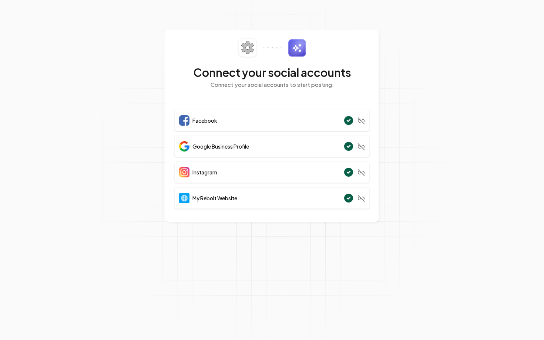
click at [485, 140] on section "Connect your social accounts Connect your social accounts to start posting. Fac…" at bounding box center [272, 170] width 544 height 340
